Goal: Task Accomplishment & Management: Use online tool/utility

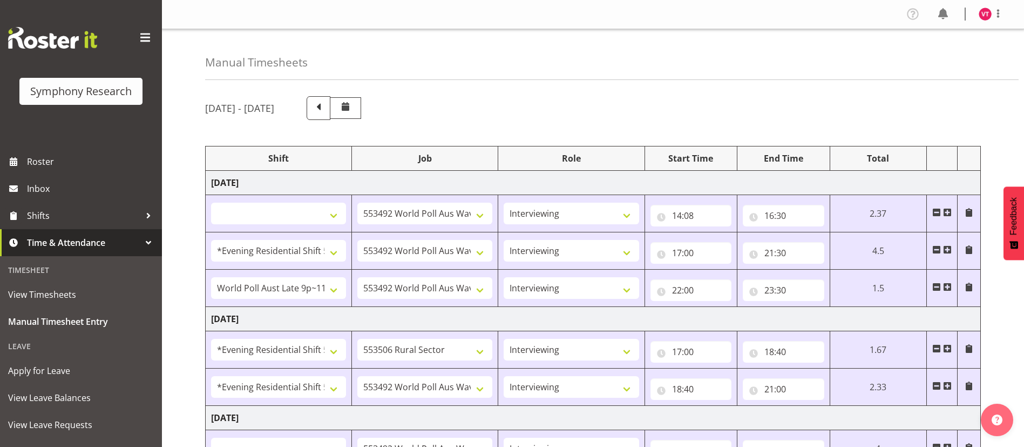
select select
select select "10499"
select select "47"
select select "48116"
select select "10499"
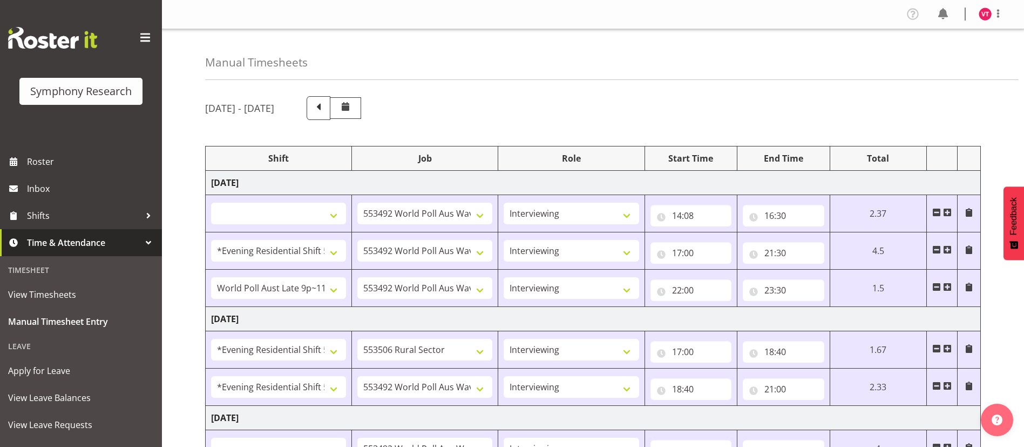
select select "47"
select select "57511"
select select "10499"
select select "47"
select select "48116"
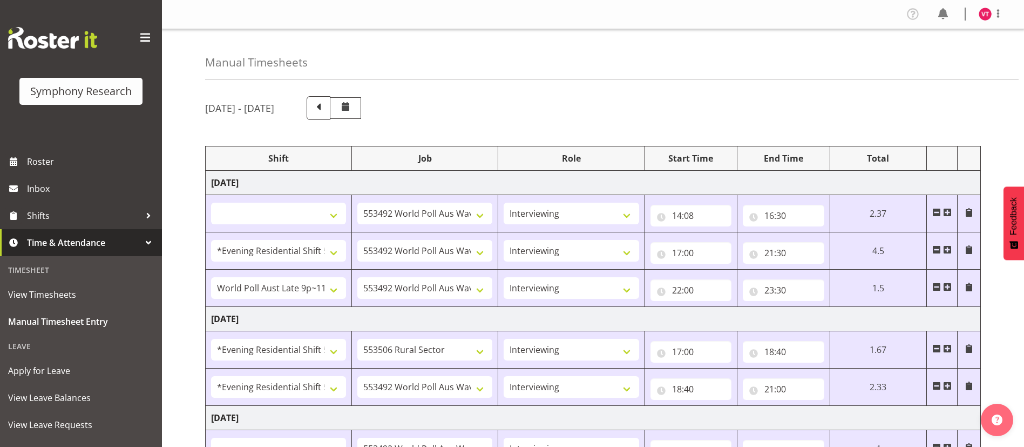
select select "10587"
select select "47"
select select "48116"
select select "10499"
select select "47"
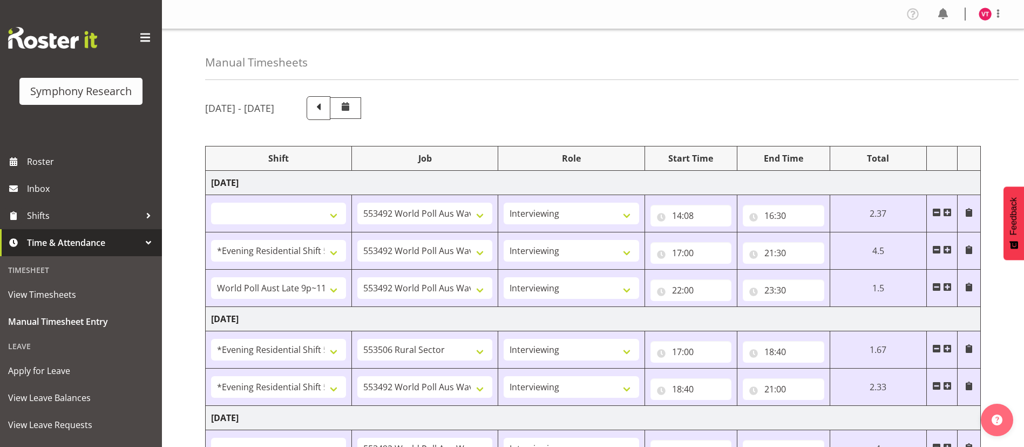
select select
select select "10499"
select select "47"
select select "56692"
select select "10499"
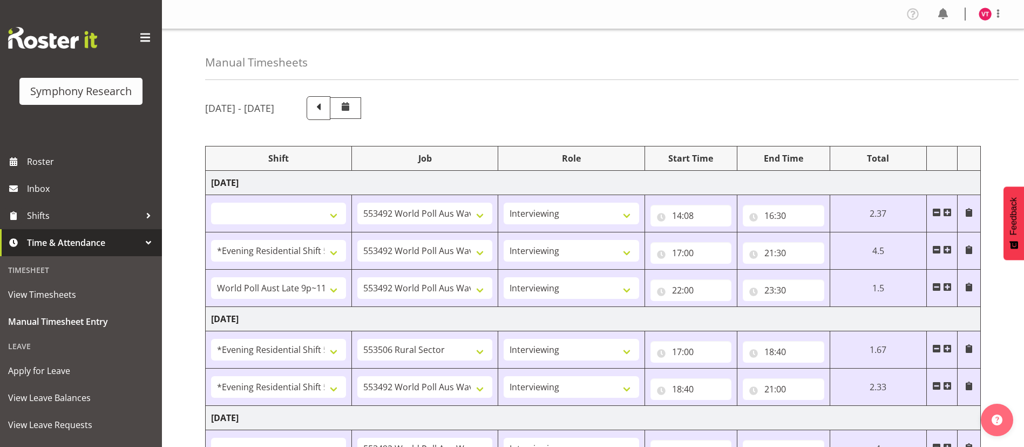
select select "47"
select select "103"
select select "10499"
select select "47"
select select "56692"
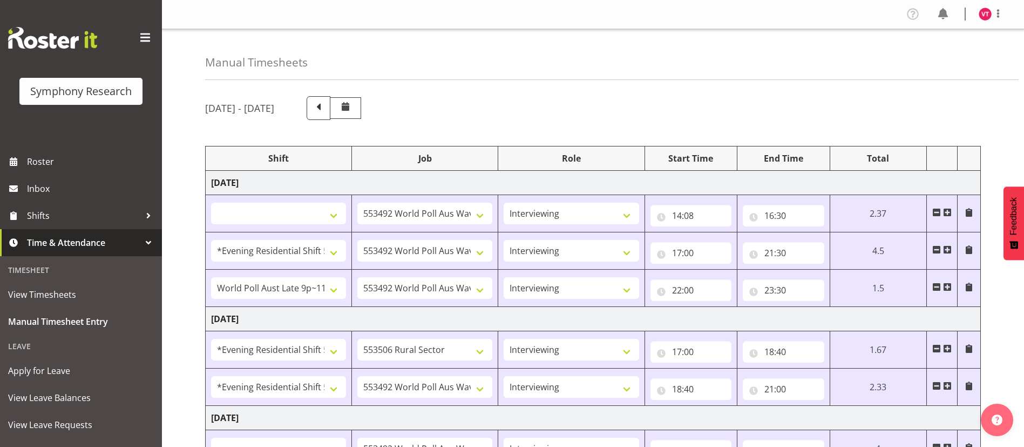
select select "10499"
select select "47"
select select "103"
select select "10499"
select select "47"
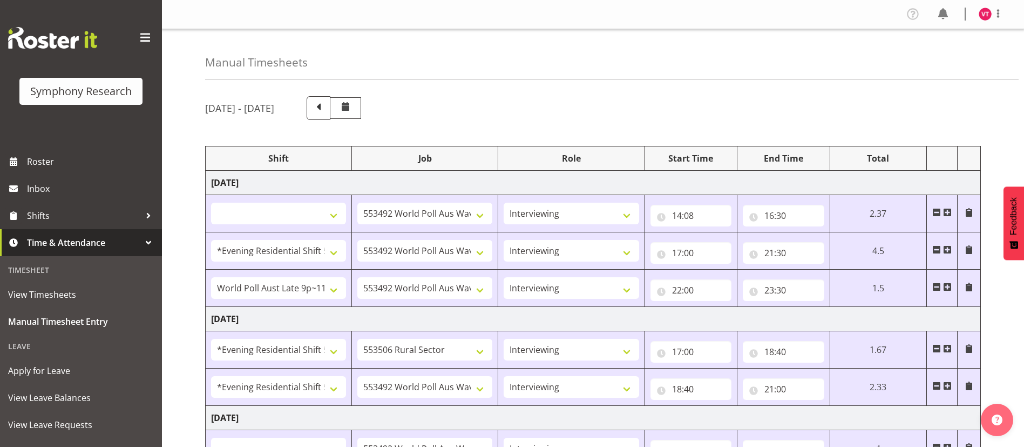
select select "56692"
select select "10499"
select select "47"
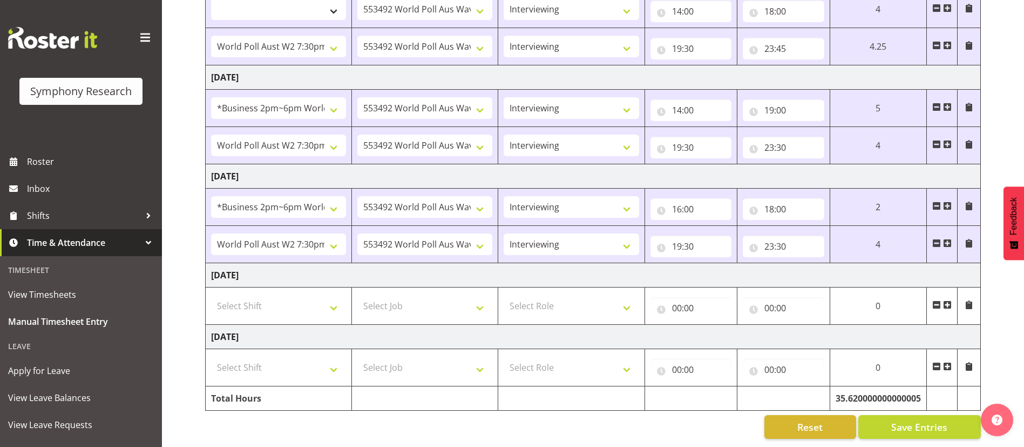
scroll to position [451, 0]
